Goal: Information Seeking & Learning: Learn about a topic

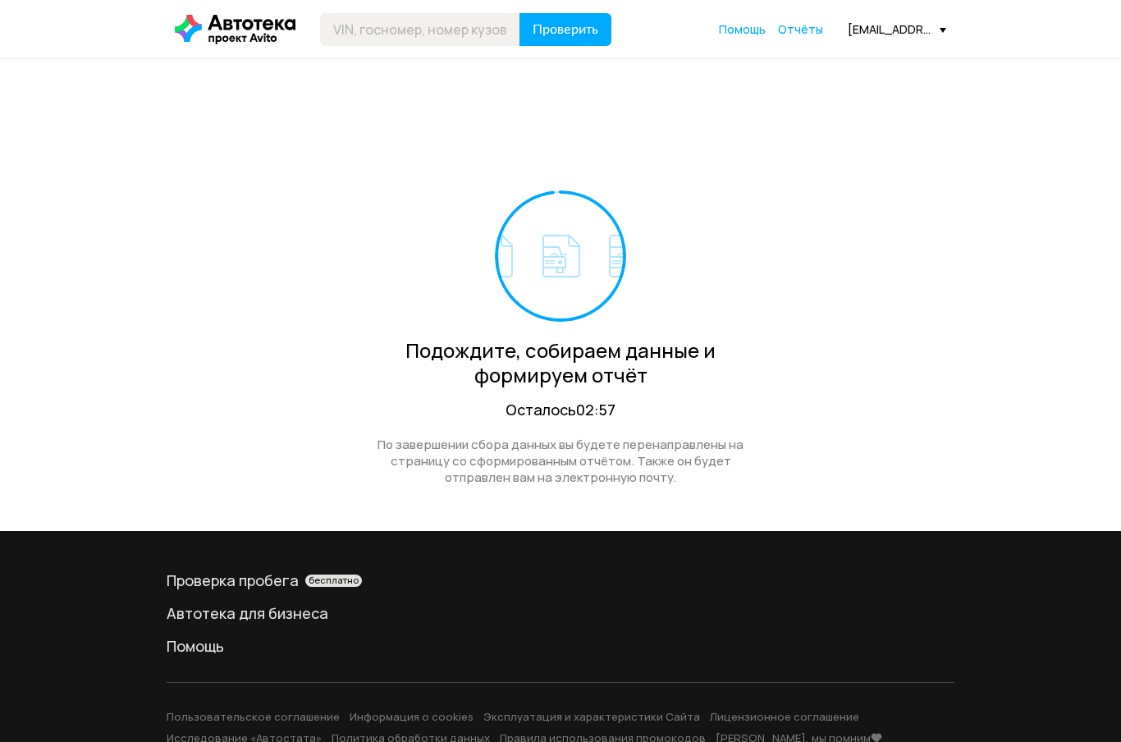
click at [799, 26] on span "Отчёты" at bounding box center [800, 29] width 45 height 16
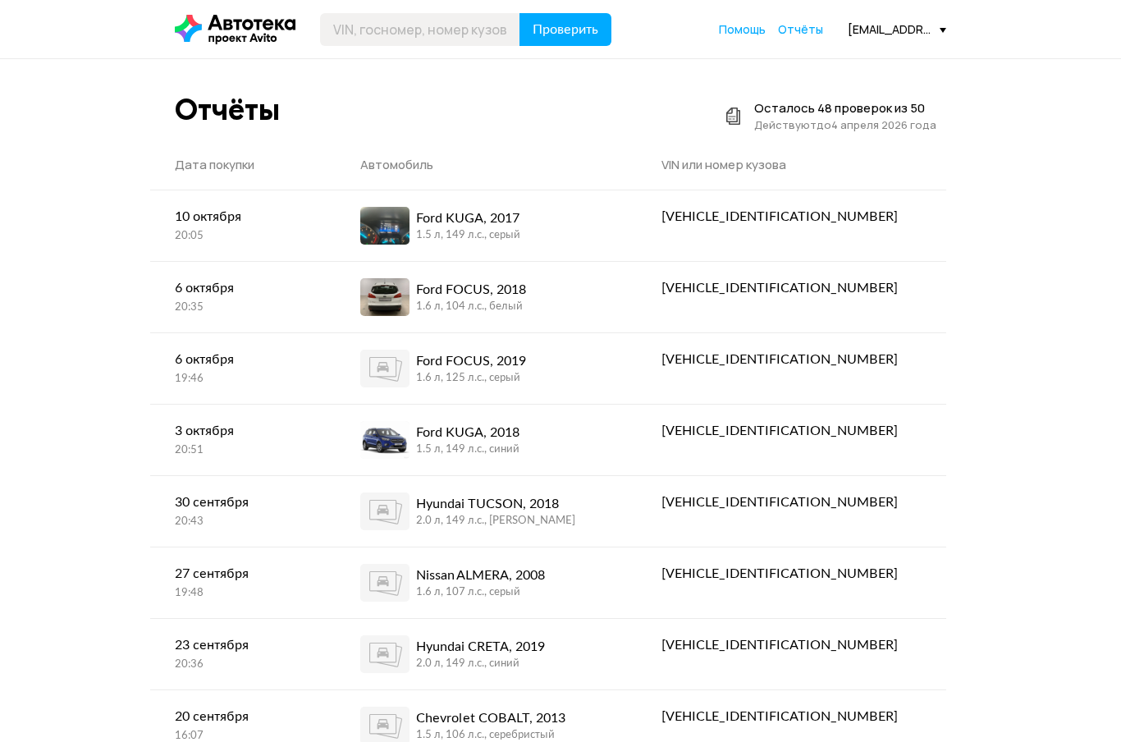
click at [520, 219] on div "Ford KUGA, 2017" at bounding box center [468, 218] width 104 height 20
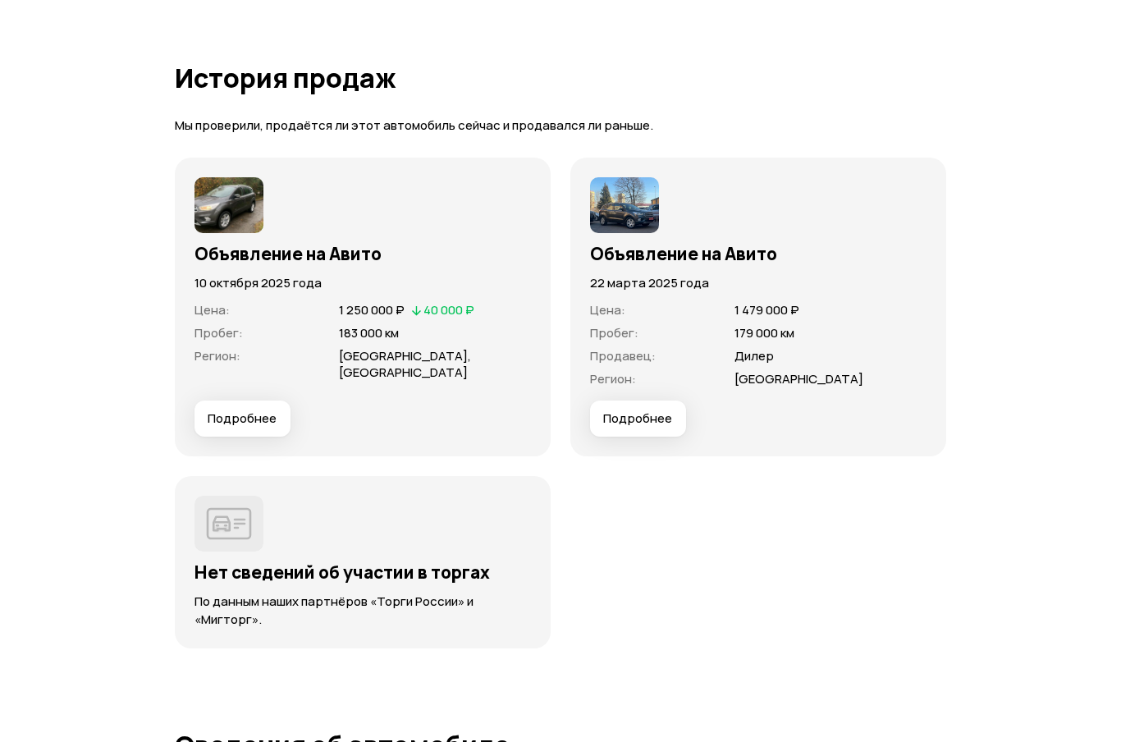
scroll to position [4729, 0]
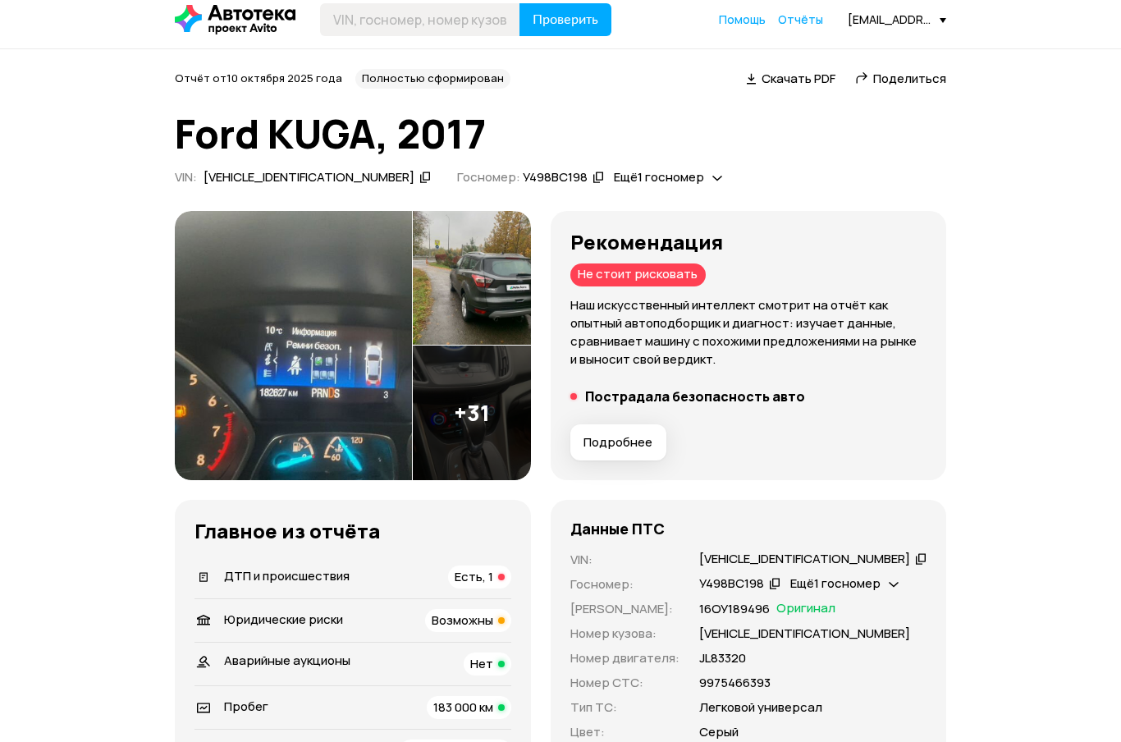
click at [662, 432] on button "Подробнее" at bounding box center [618, 443] width 96 height 36
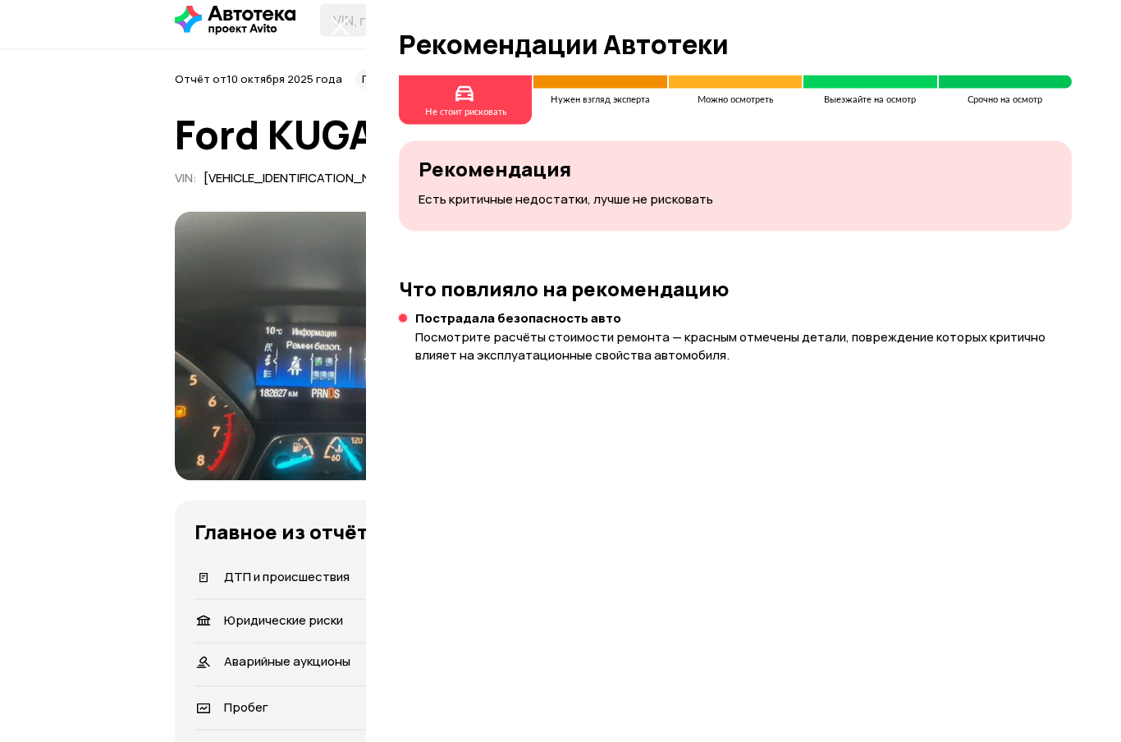
scroll to position [10, 0]
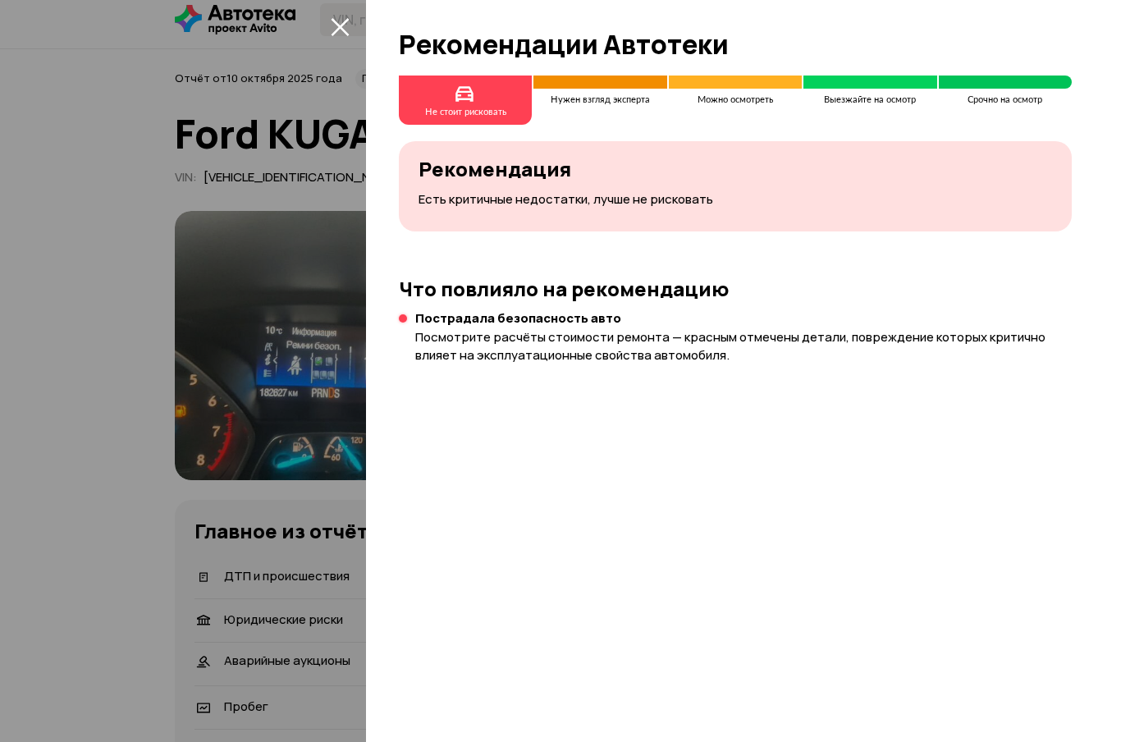
click at [665, 328] on div "Пострадала безопасность авто Посмотрите расчёты стоимости ремонта — красным отм…" at bounding box center [743, 337] width 657 height 54
click at [682, 306] on div "Что повлияло на рекомендацию Пострадала безопасность авто Посмотрите расчёты ст…" at bounding box center [735, 320] width 673 height 87
click at [703, 292] on h3 "Что повлияло на рекомендацию" at bounding box center [735, 288] width 673 height 23
click at [123, 185] on div at bounding box center [560, 371] width 1121 height 742
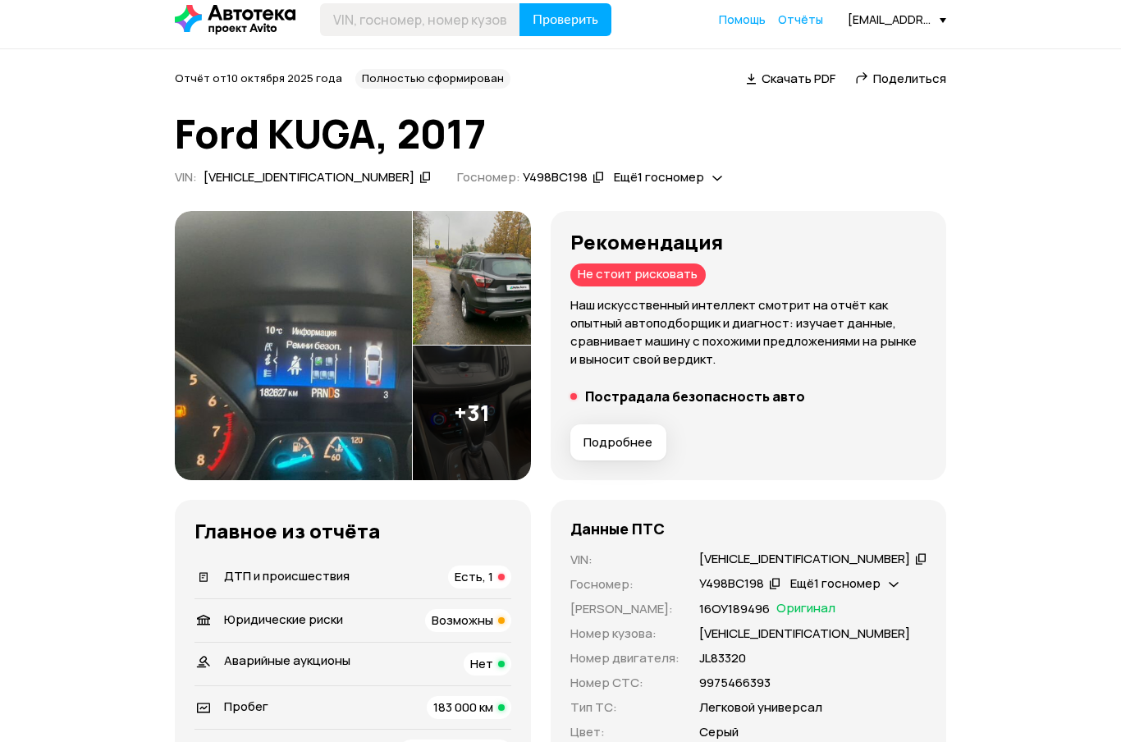
click at [235, 272] on img at bounding box center [293, 345] width 237 height 269
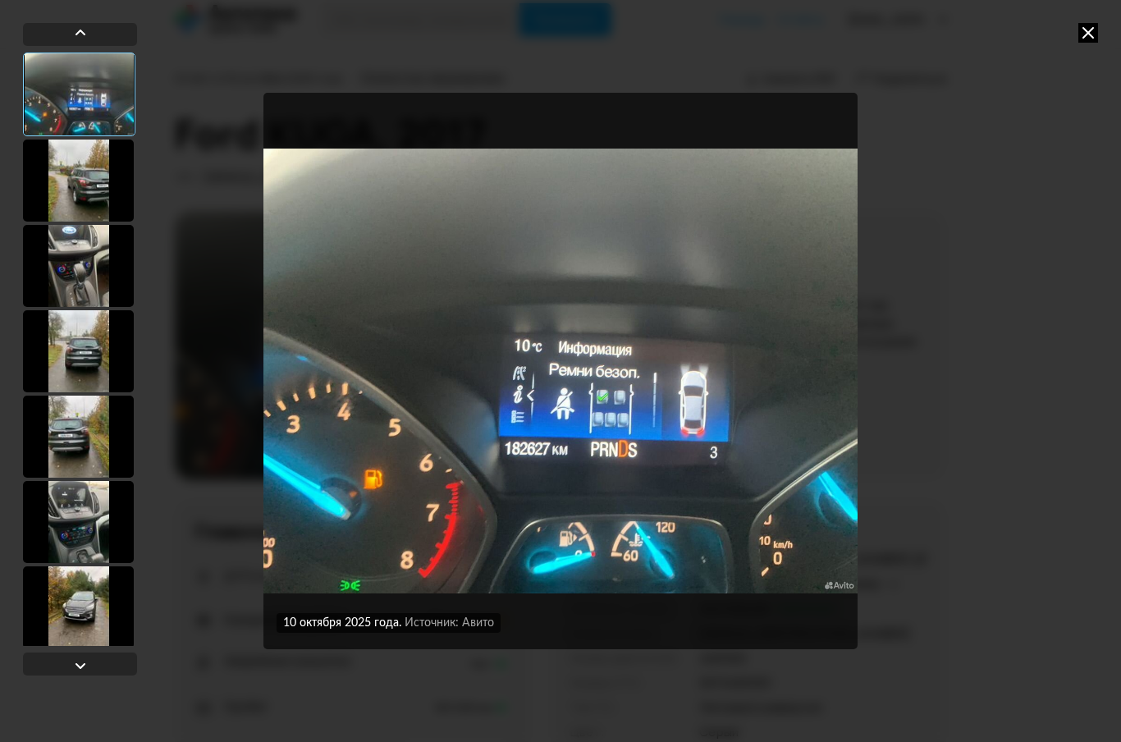
click at [66, 268] on div at bounding box center [78, 266] width 111 height 82
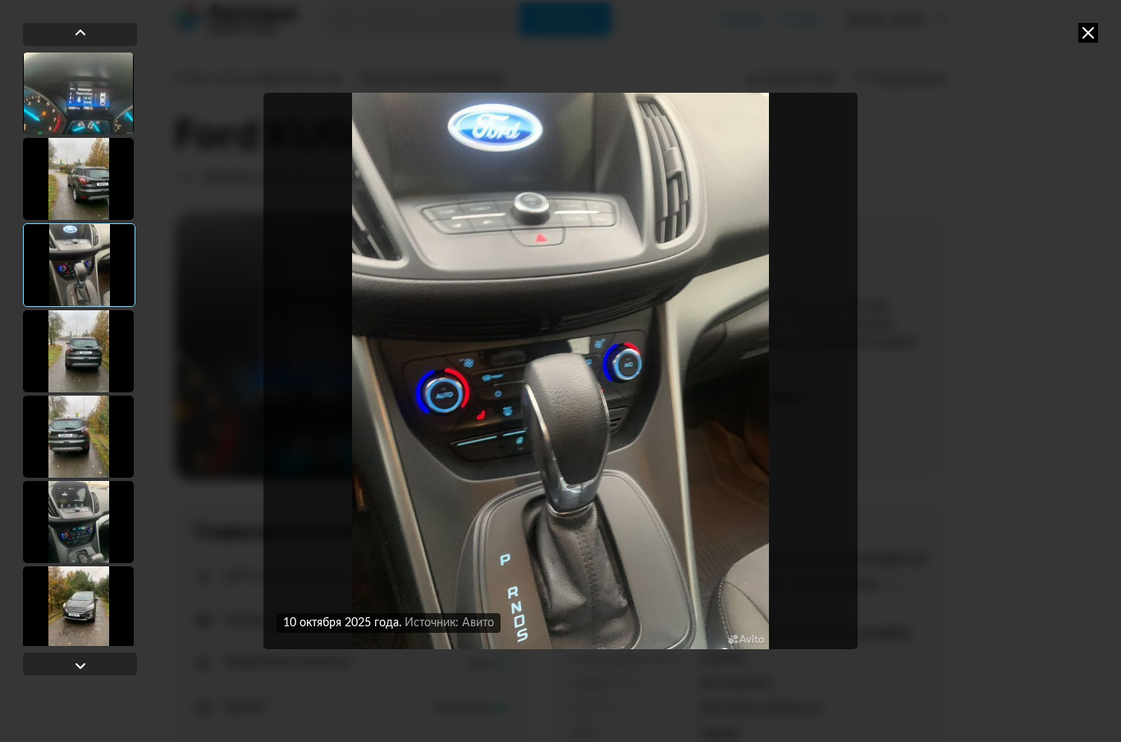
click at [81, 364] on div at bounding box center [78, 351] width 111 height 82
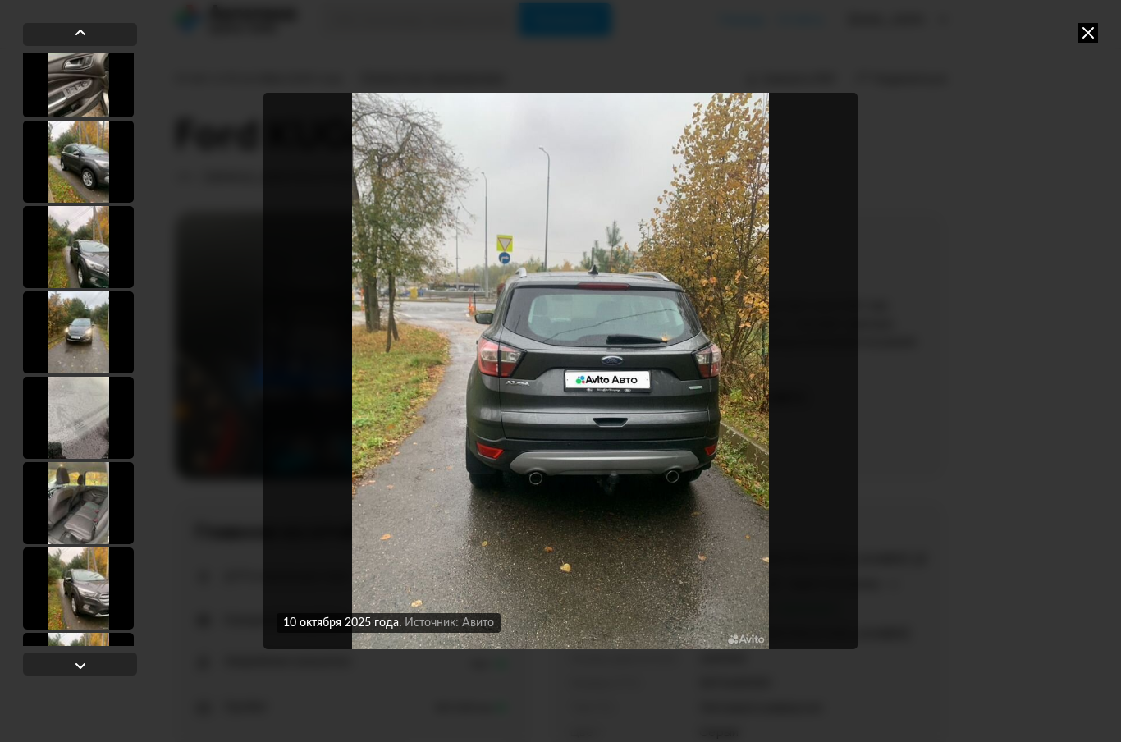
scroll to position [629, 0]
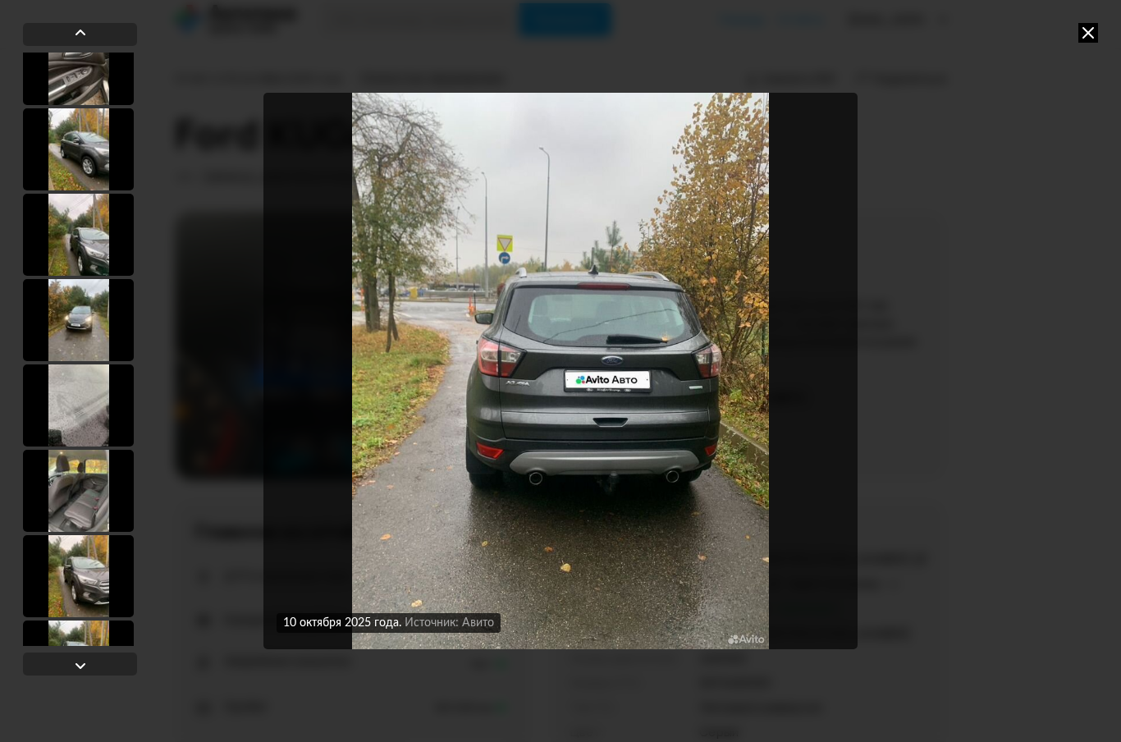
click at [67, 308] on div at bounding box center [78, 320] width 111 height 82
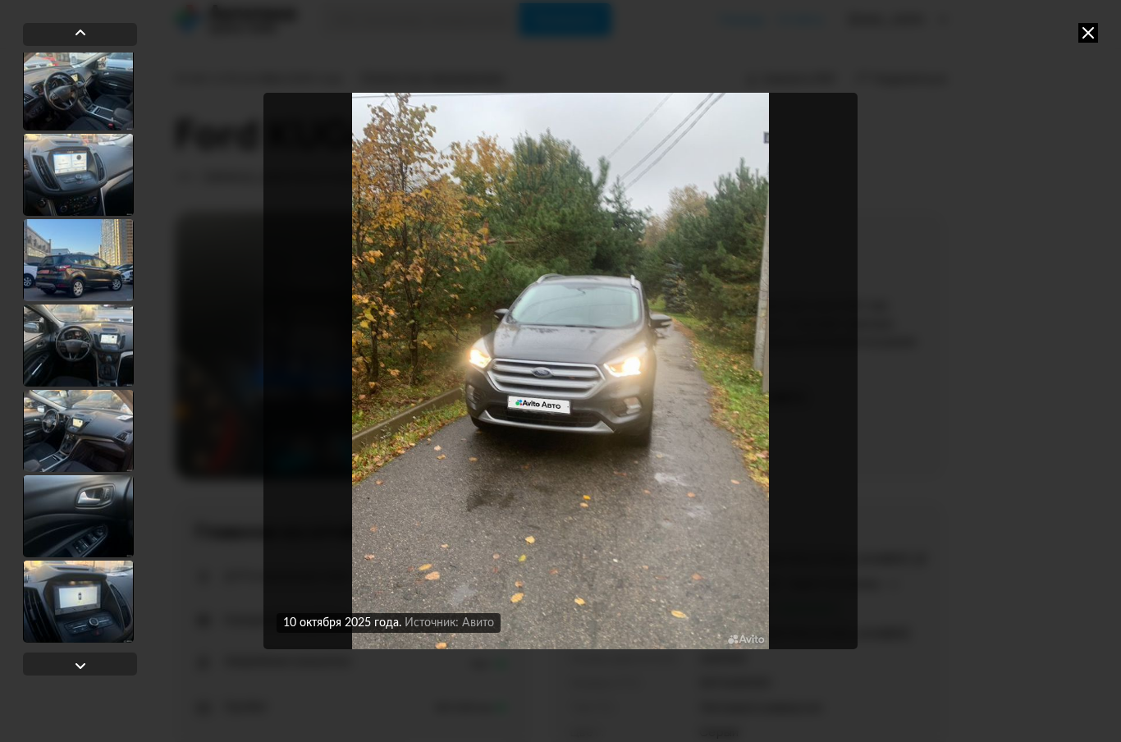
scroll to position [2311, 0]
click at [79, 239] on div at bounding box center [78, 260] width 111 height 82
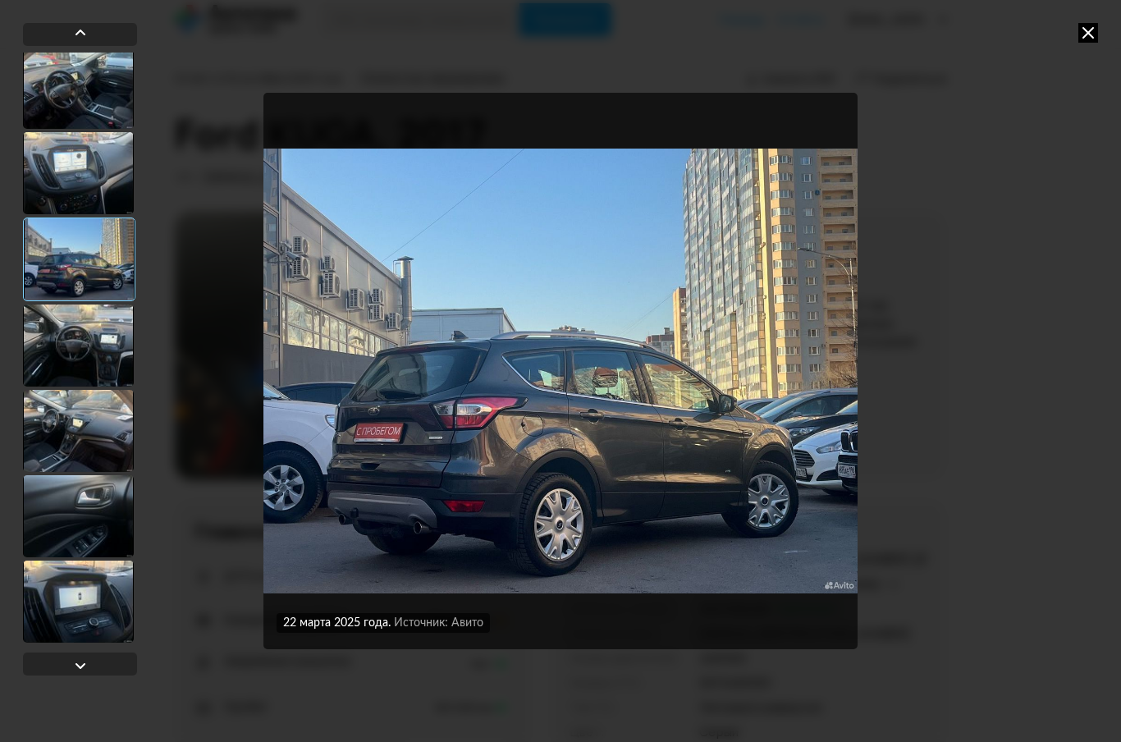
click at [66, 168] on div at bounding box center [78, 173] width 111 height 82
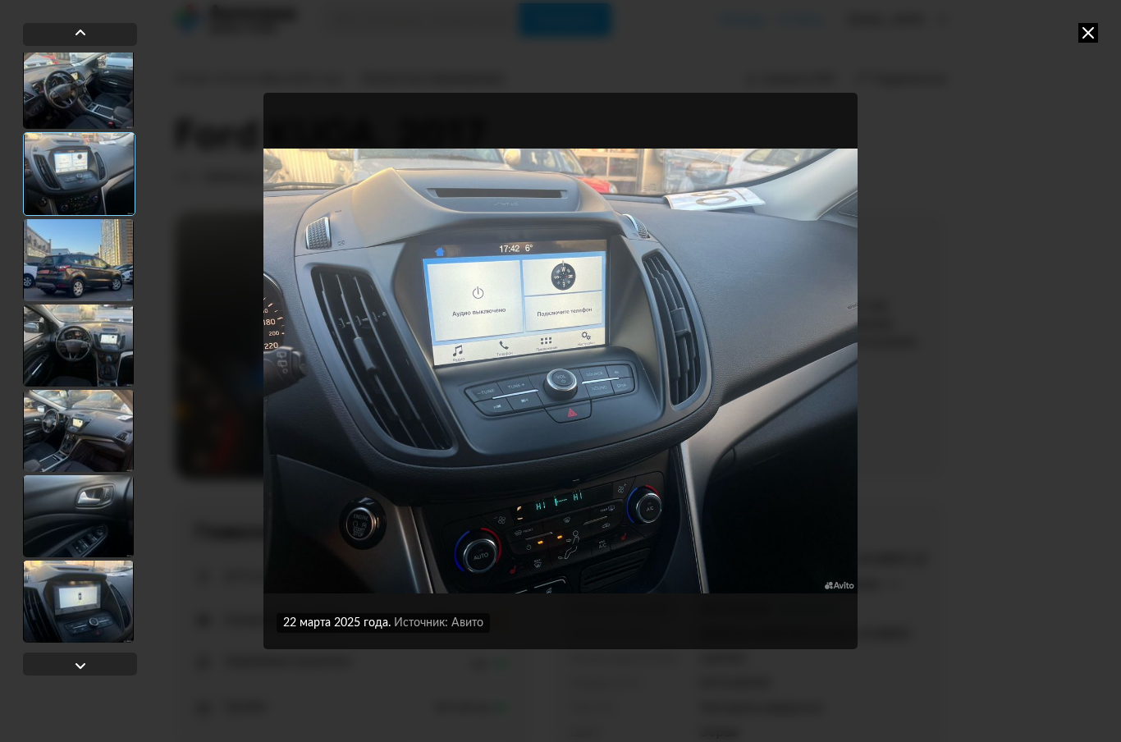
click at [64, 251] on div at bounding box center [78, 260] width 111 height 82
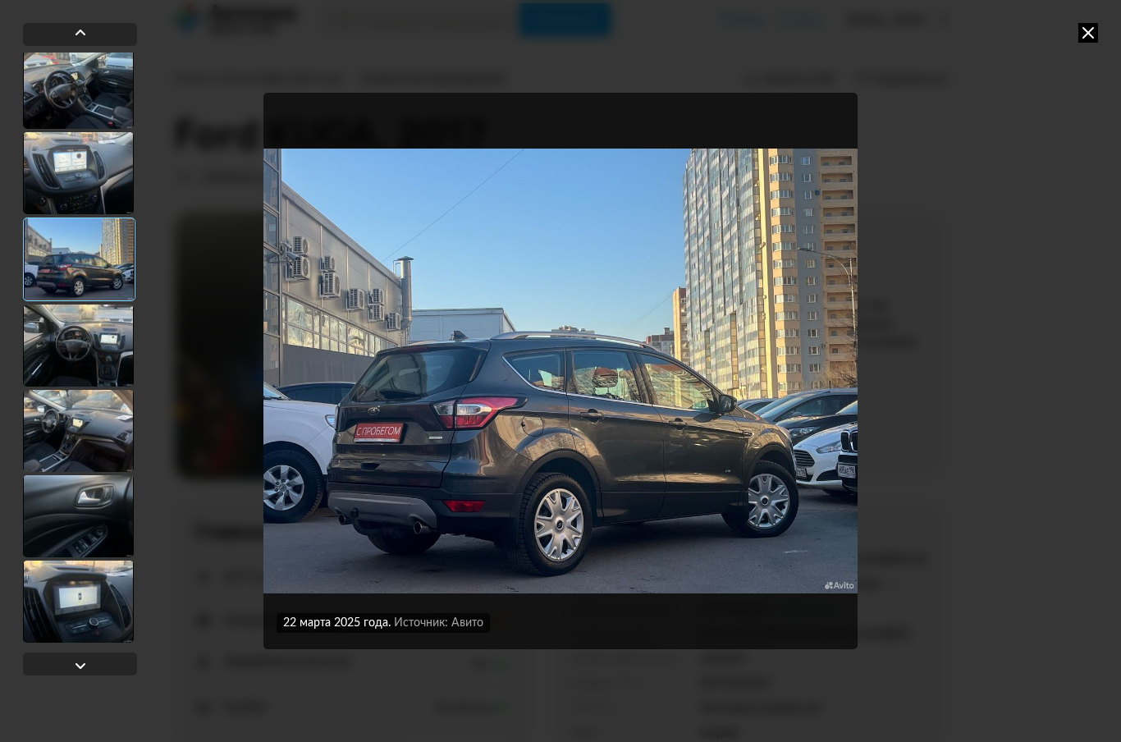
click at [68, 321] on div at bounding box center [78, 346] width 111 height 82
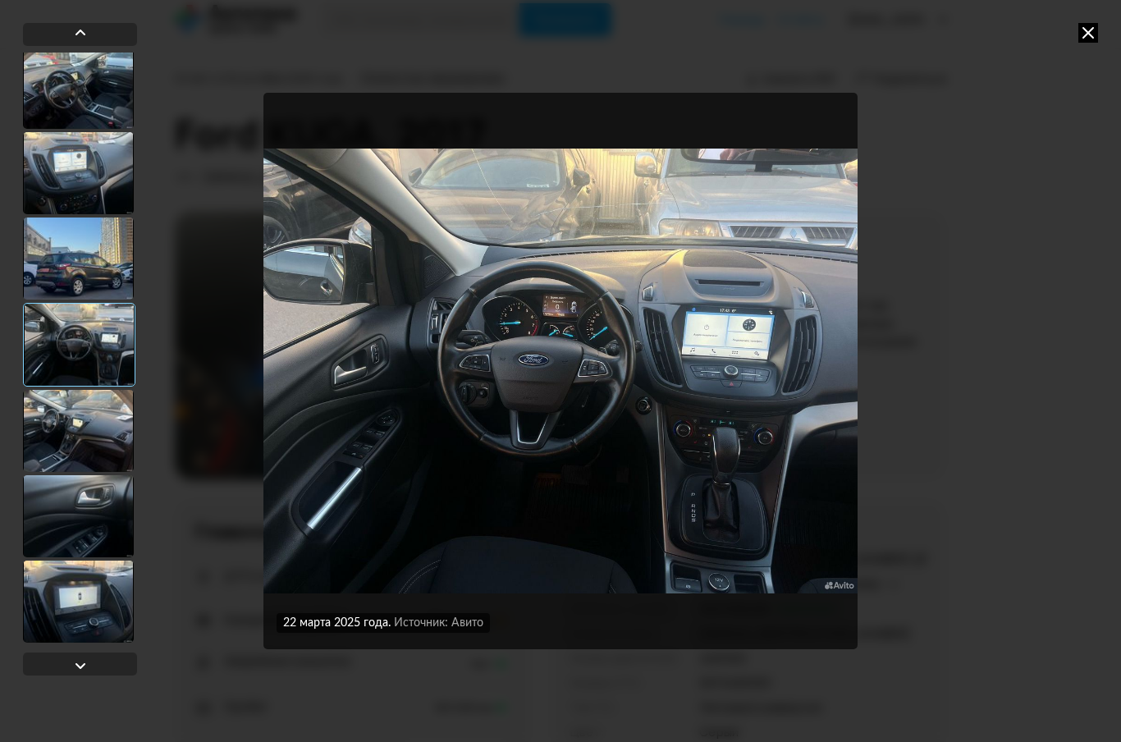
click at [80, 415] on div at bounding box center [78, 431] width 111 height 82
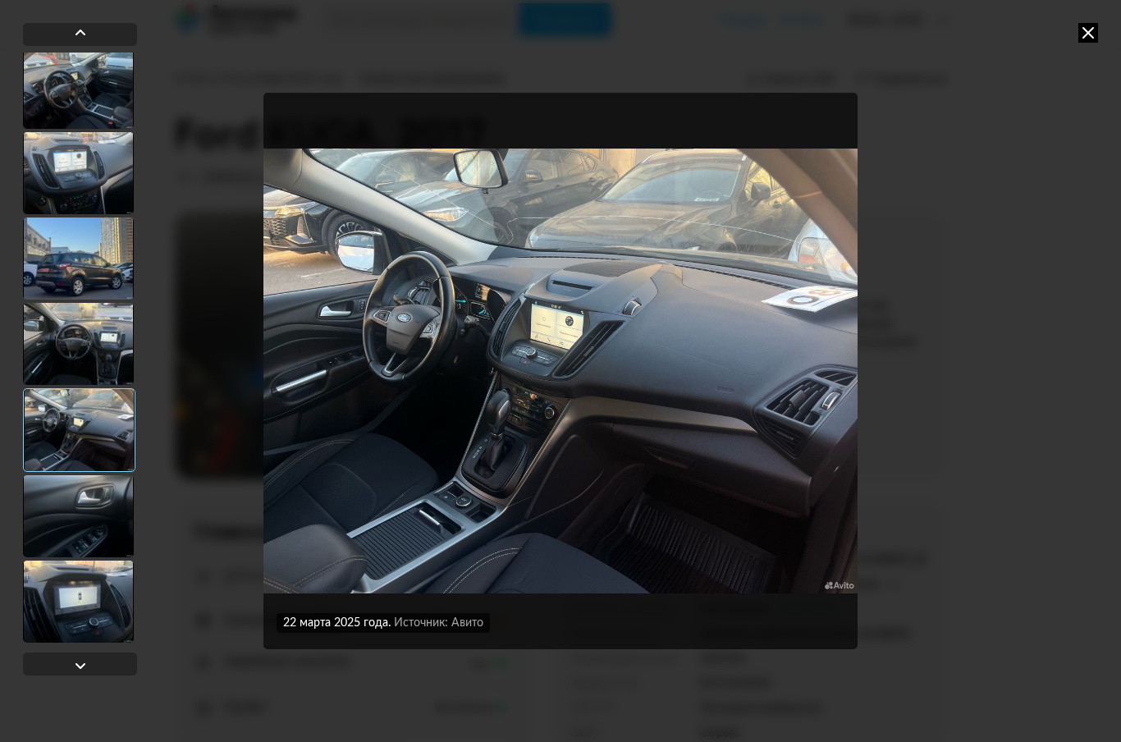
click at [48, 167] on div at bounding box center [78, 173] width 111 height 82
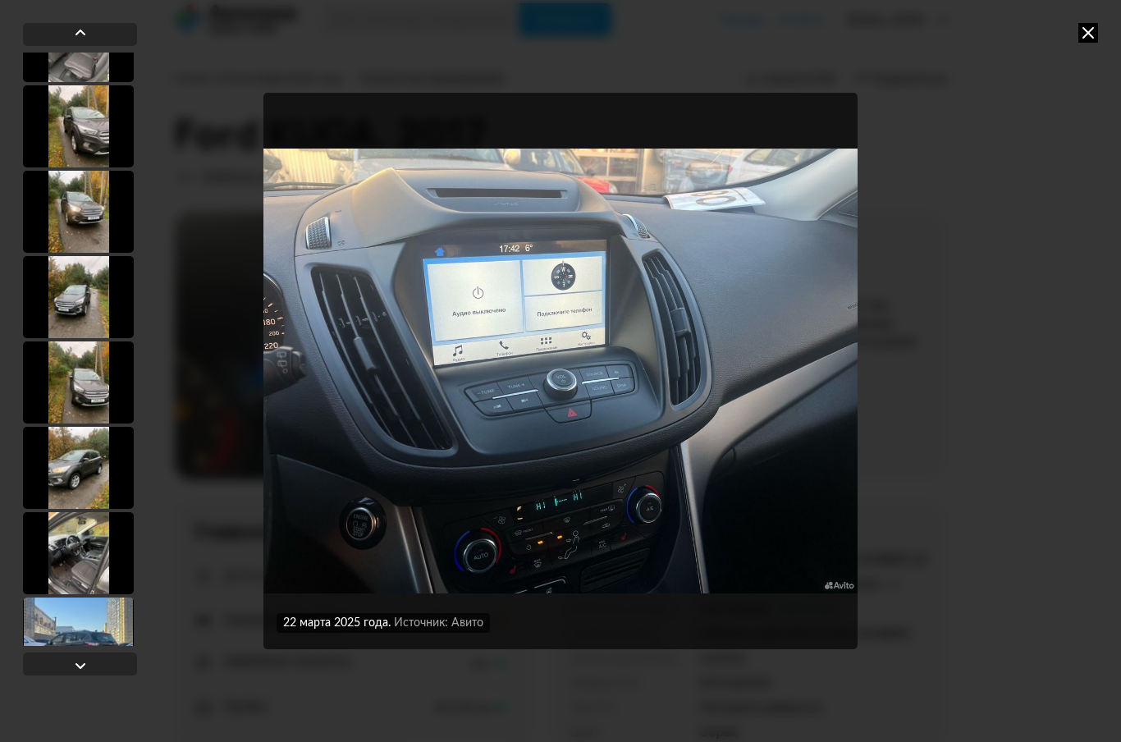
scroll to position [1089, 0]
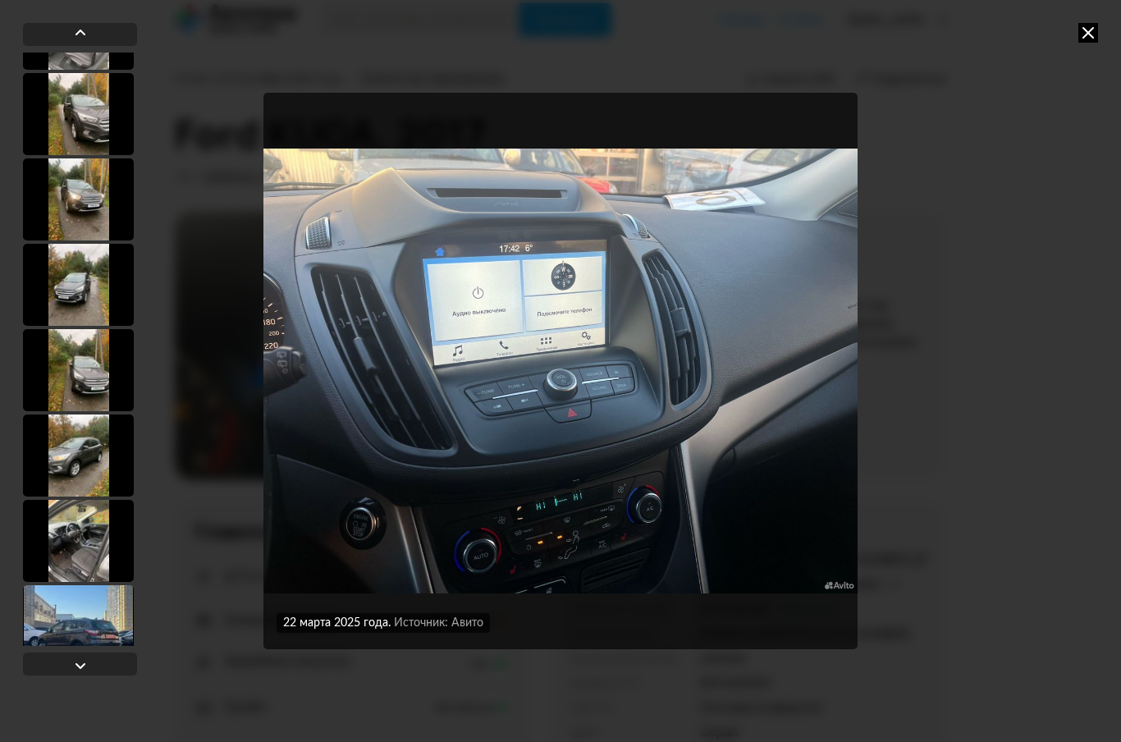
click at [62, 282] on div at bounding box center [78, 285] width 111 height 82
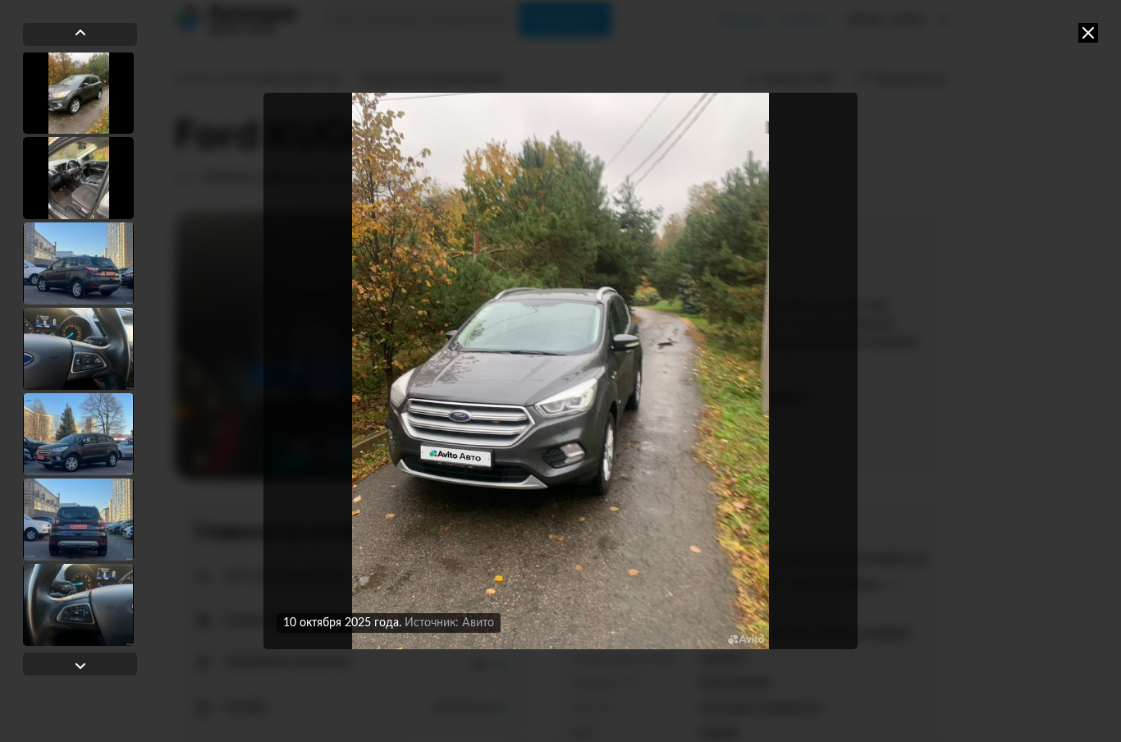
scroll to position [1482, 0]
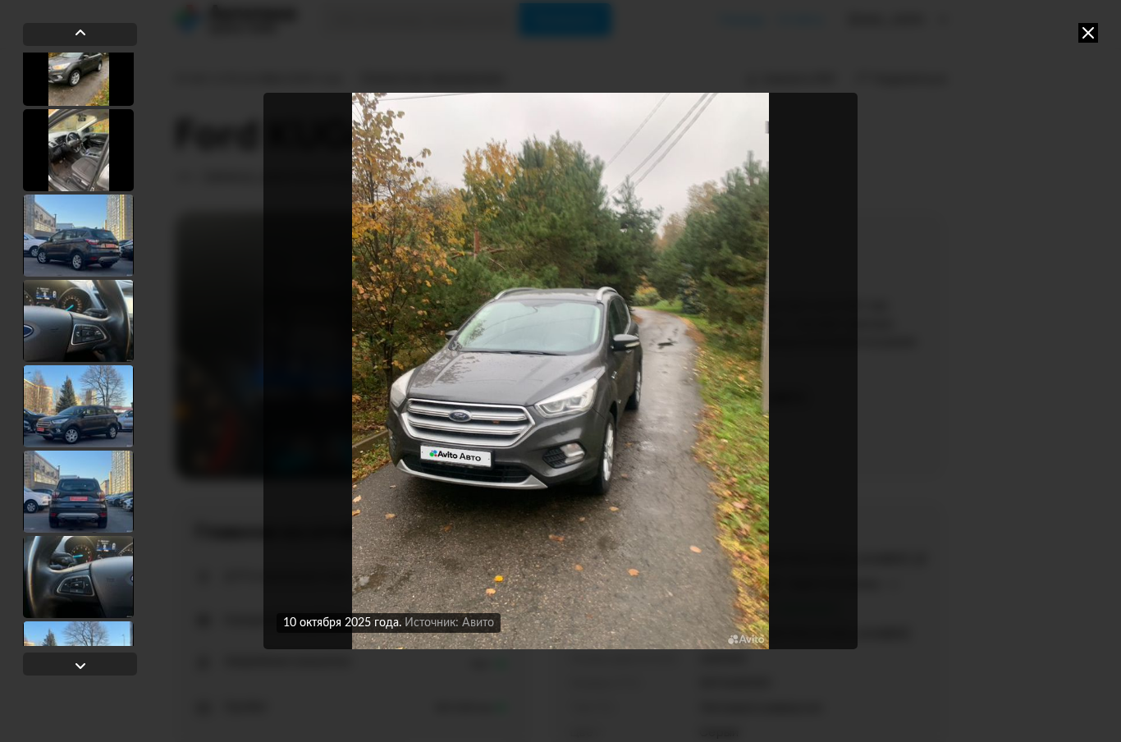
click at [55, 250] on div at bounding box center [78, 236] width 111 height 82
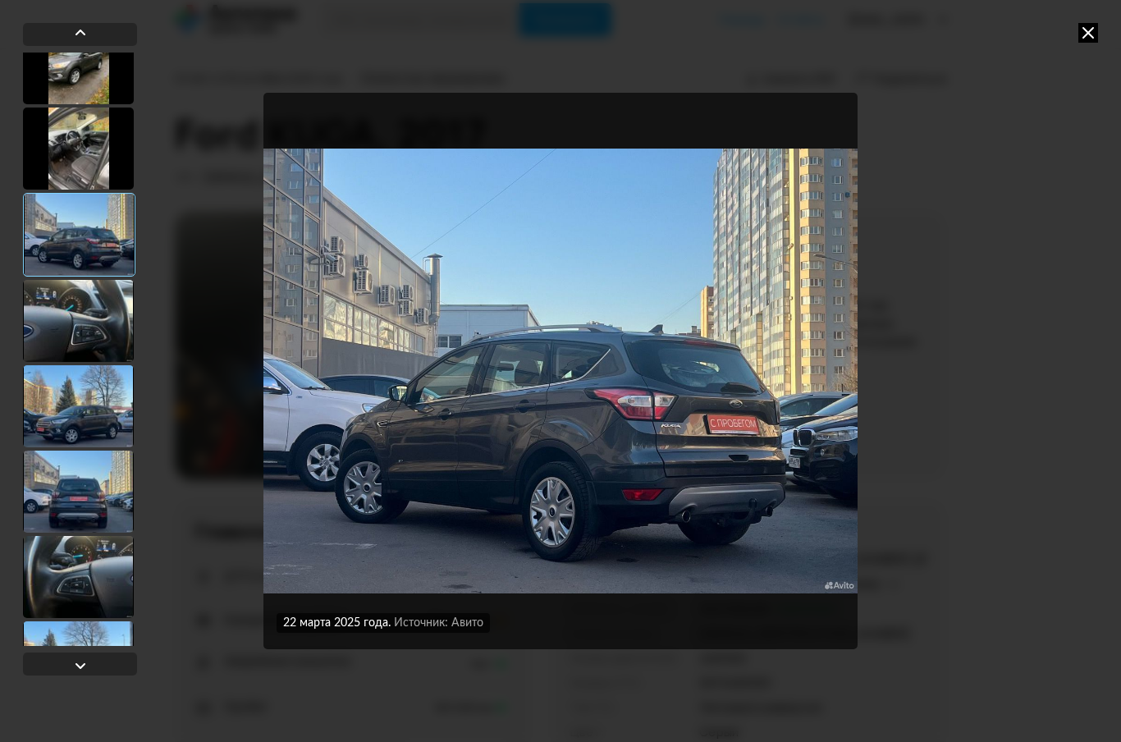
click at [64, 321] on div at bounding box center [78, 321] width 111 height 82
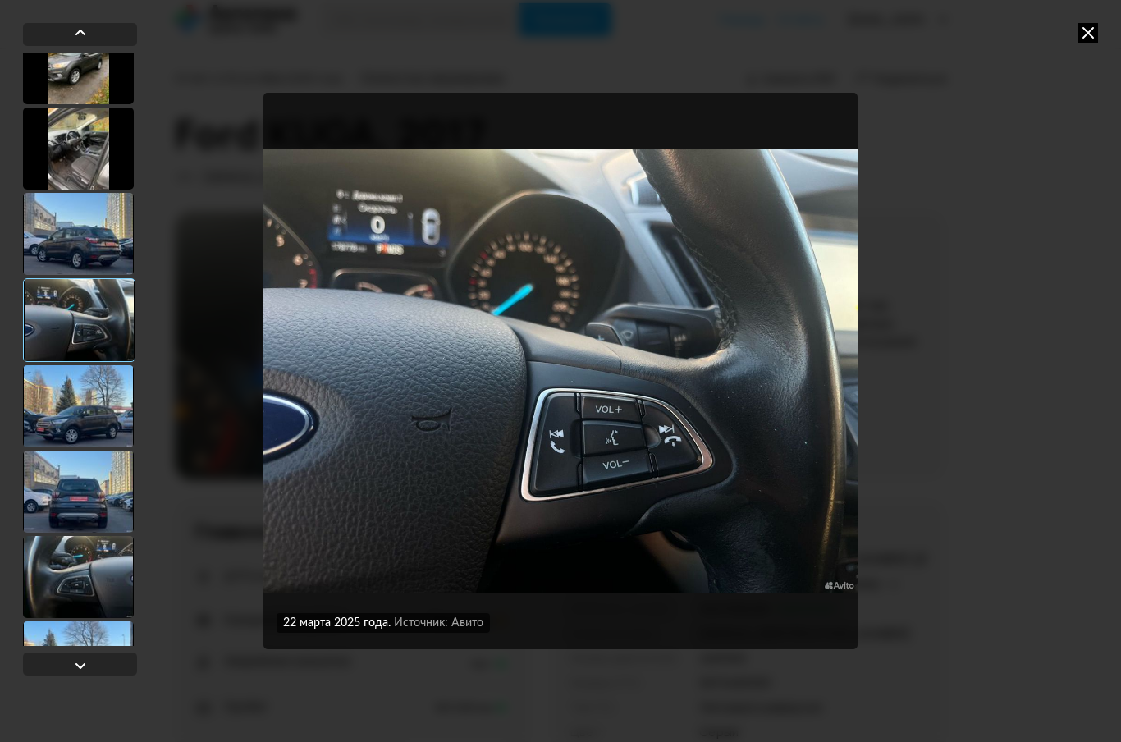
click at [81, 408] on div at bounding box center [78, 406] width 111 height 82
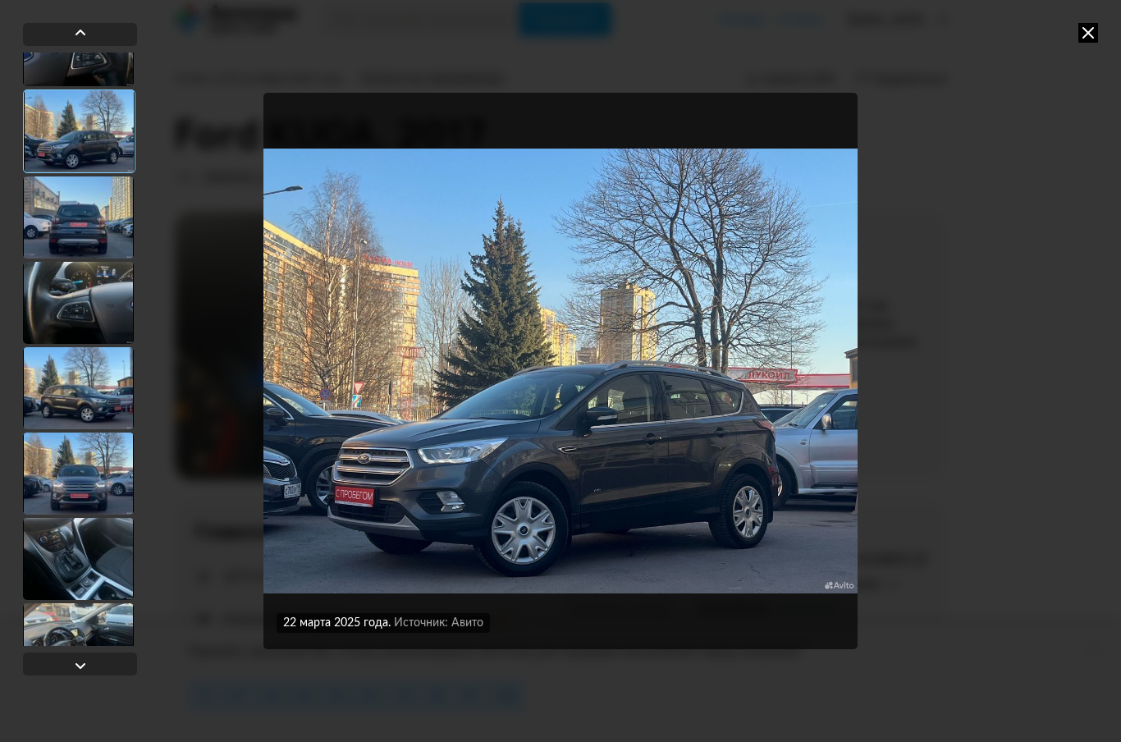
scroll to position [1756, 0]
click at [50, 227] on div at bounding box center [78, 217] width 111 height 82
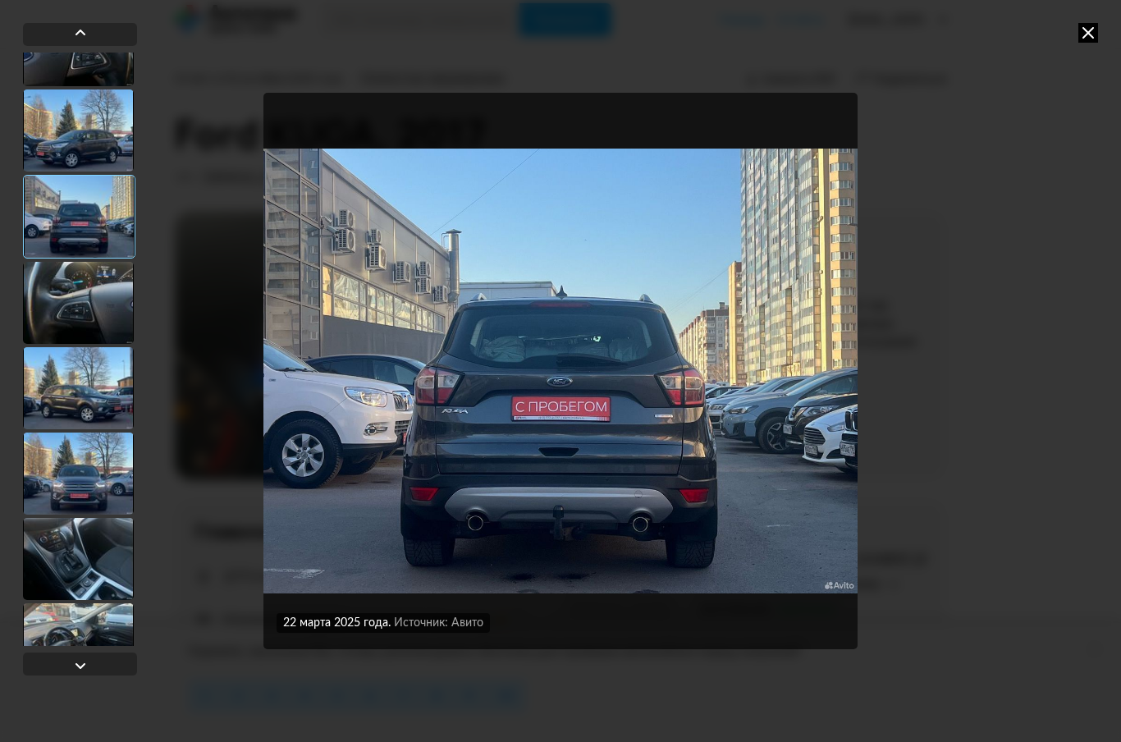
click at [72, 394] on div at bounding box center [78, 388] width 111 height 82
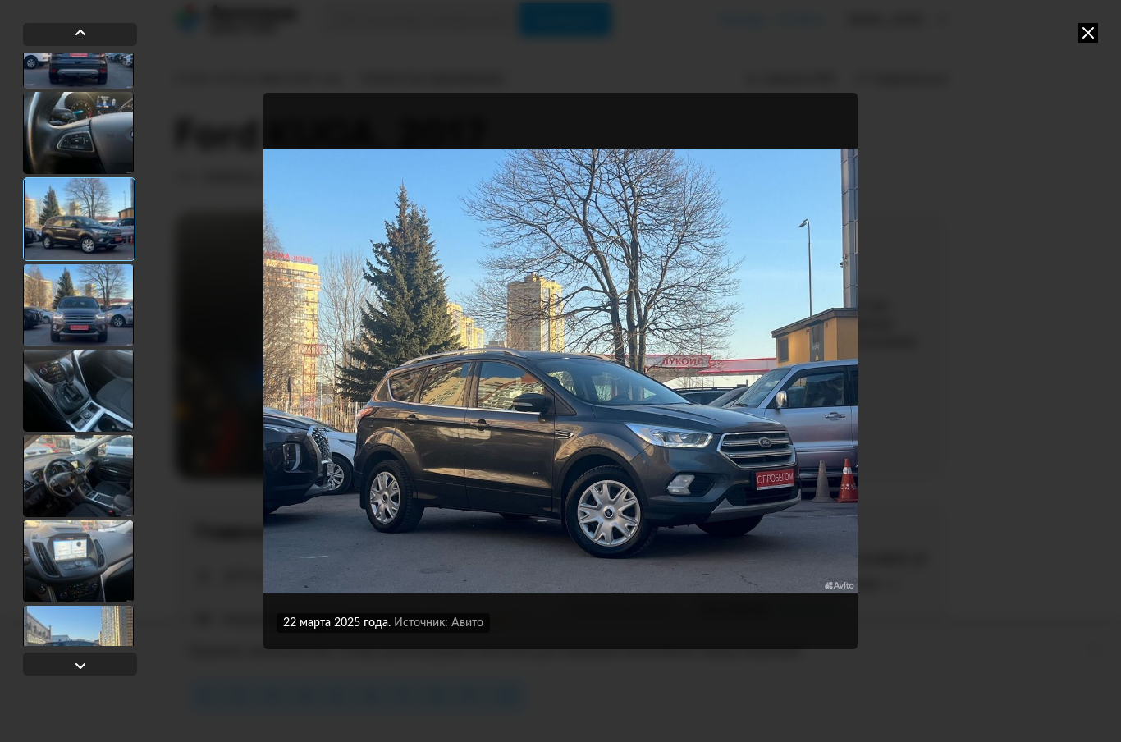
scroll to position [1940, 0]
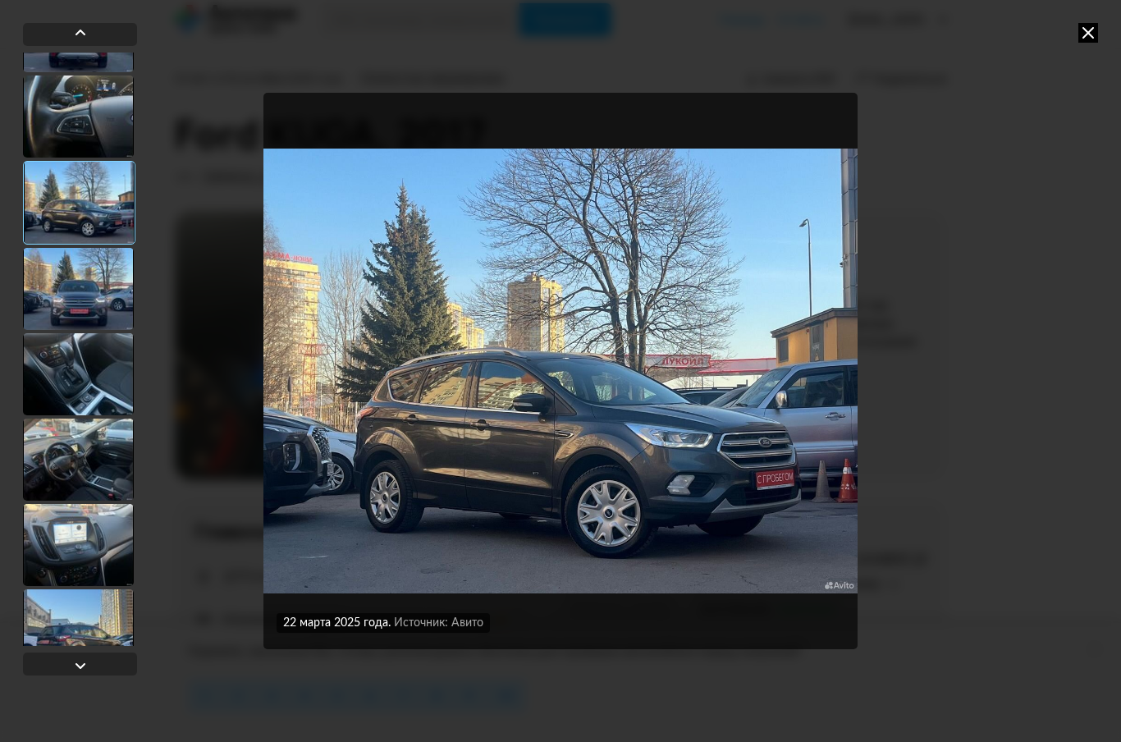
click at [66, 379] on div at bounding box center [78, 374] width 111 height 82
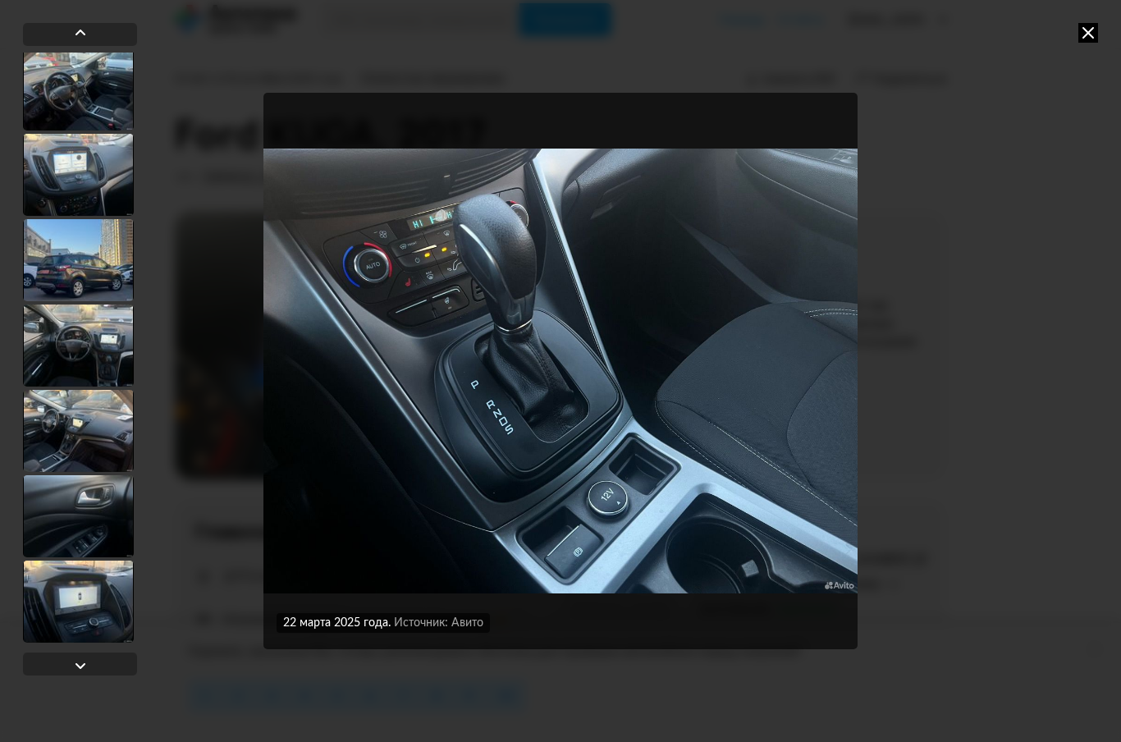
scroll to position [2311, 0]
